Goal: Navigation & Orientation: Go to known website

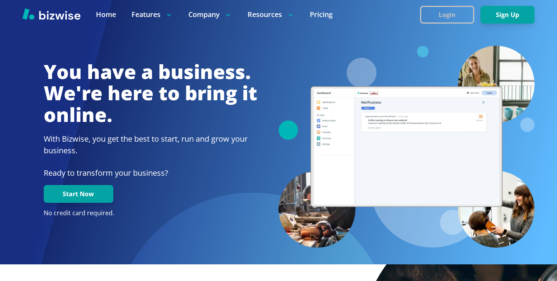
click at [463, 15] on button "Login" at bounding box center [447, 15] width 54 height 18
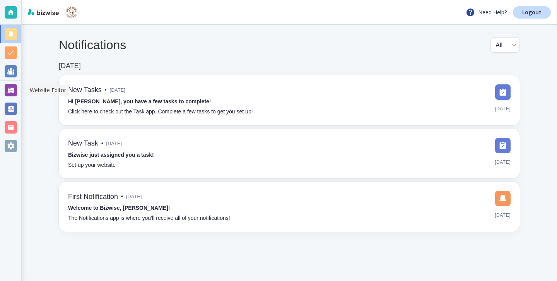
click at [16, 88] on div at bounding box center [11, 90] width 12 height 12
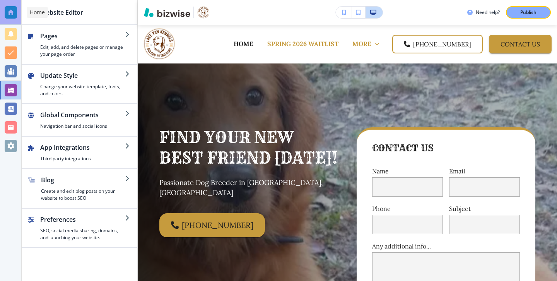
click at [13, 6] on div at bounding box center [10, 12] width 21 height 25
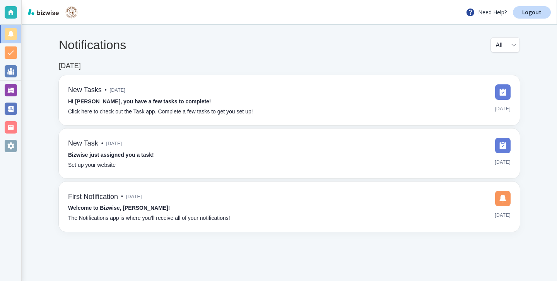
click at [528, 21] on div "Need Help? Logout" at bounding box center [289, 12] width 535 height 25
click at [531, 12] on p "Logout" at bounding box center [531, 12] width 19 height 5
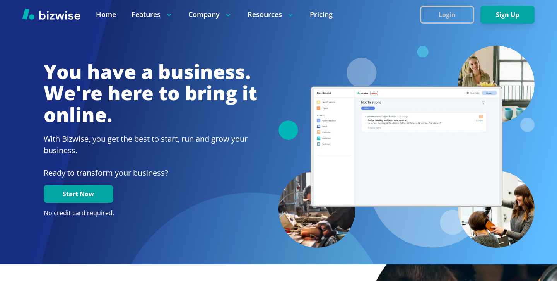
click at [467, 22] on button "Login" at bounding box center [447, 15] width 54 height 18
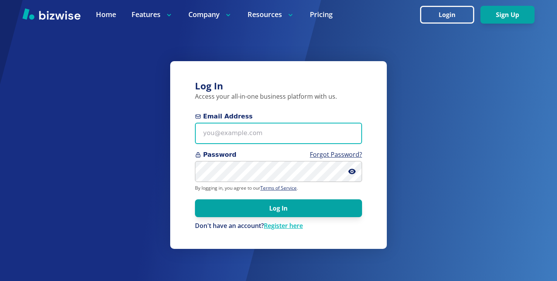
click at [314, 124] on input "Email Address" at bounding box center [278, 133] width 167 height 21
paste input "kianaasherah@gmail.com"
type input "kianaasherah@gmail.com"
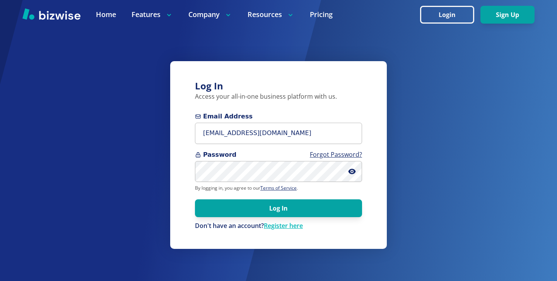
click at [287, 183] on form "Email Address kianaasherah@gmail.com Password Forgot Password? By logging in, y…" at bounding box center [278, 171] width 167 height 118
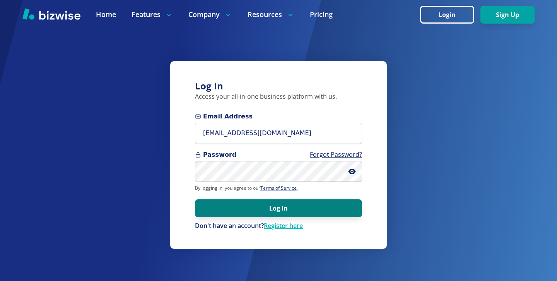
click at [320, 205] on button "Log In" at bounding box center [278, 208] width 167 height 18
